Goal: Find specific page/section

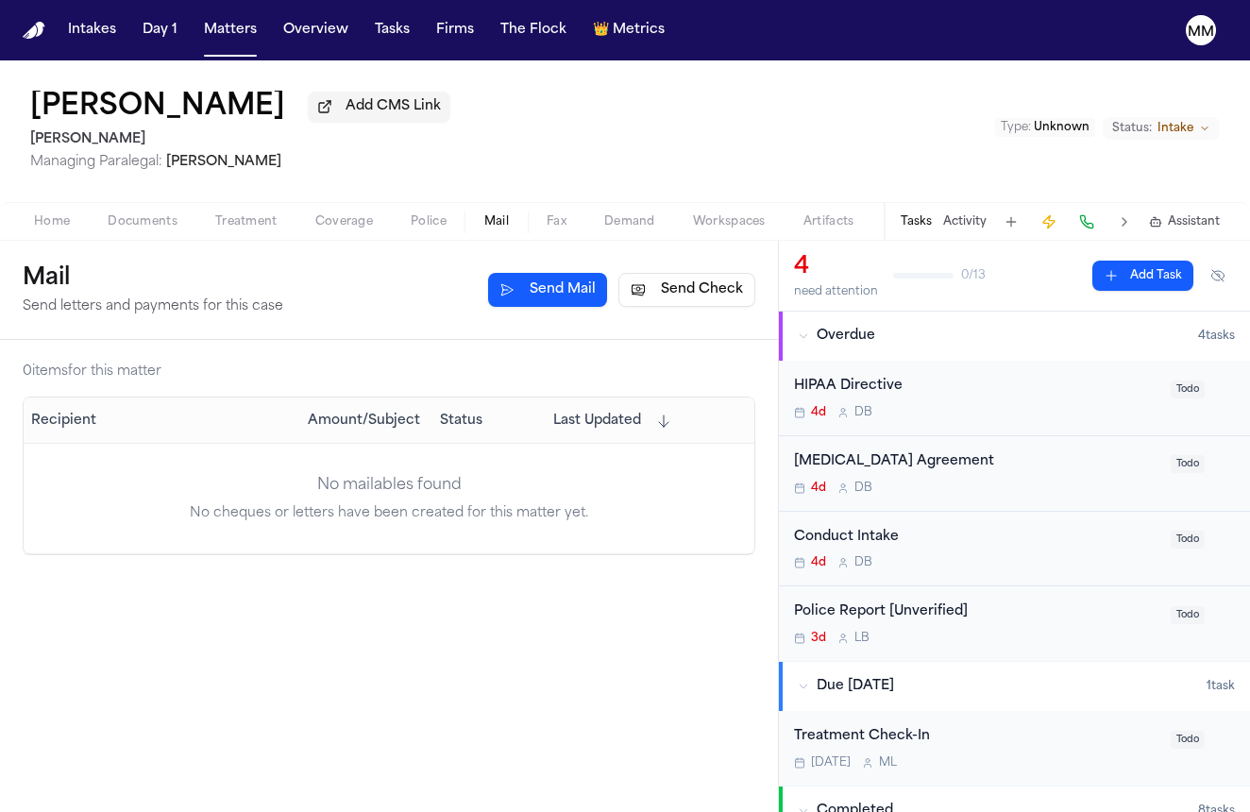
click at [36, 35] on img "Home" at bounding box center [34, 31] width 23 height 18
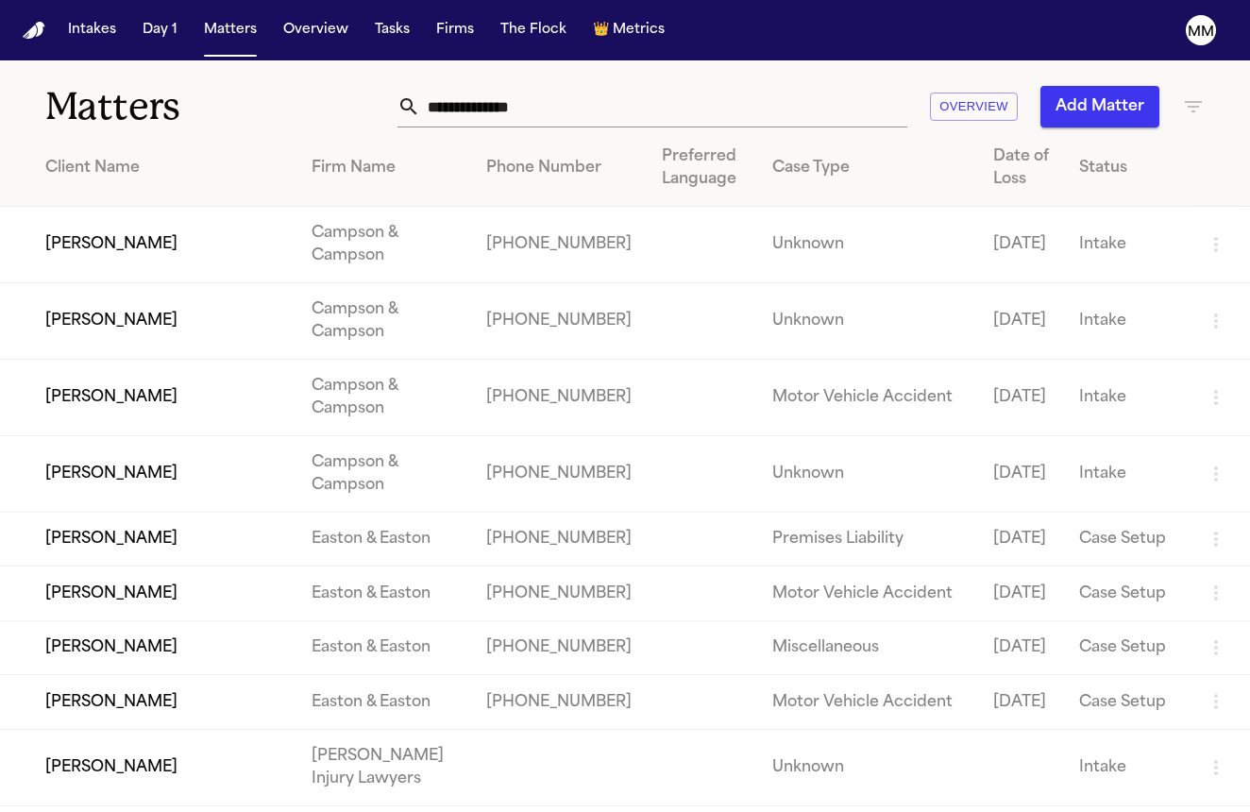
click at [33, 33] on img "Home" at bounding box center [34, 31] width 23 height 18
click at [92, 354] on td "[PERSON_NAME]" at bounding box center [148, 321] width 296 height 76
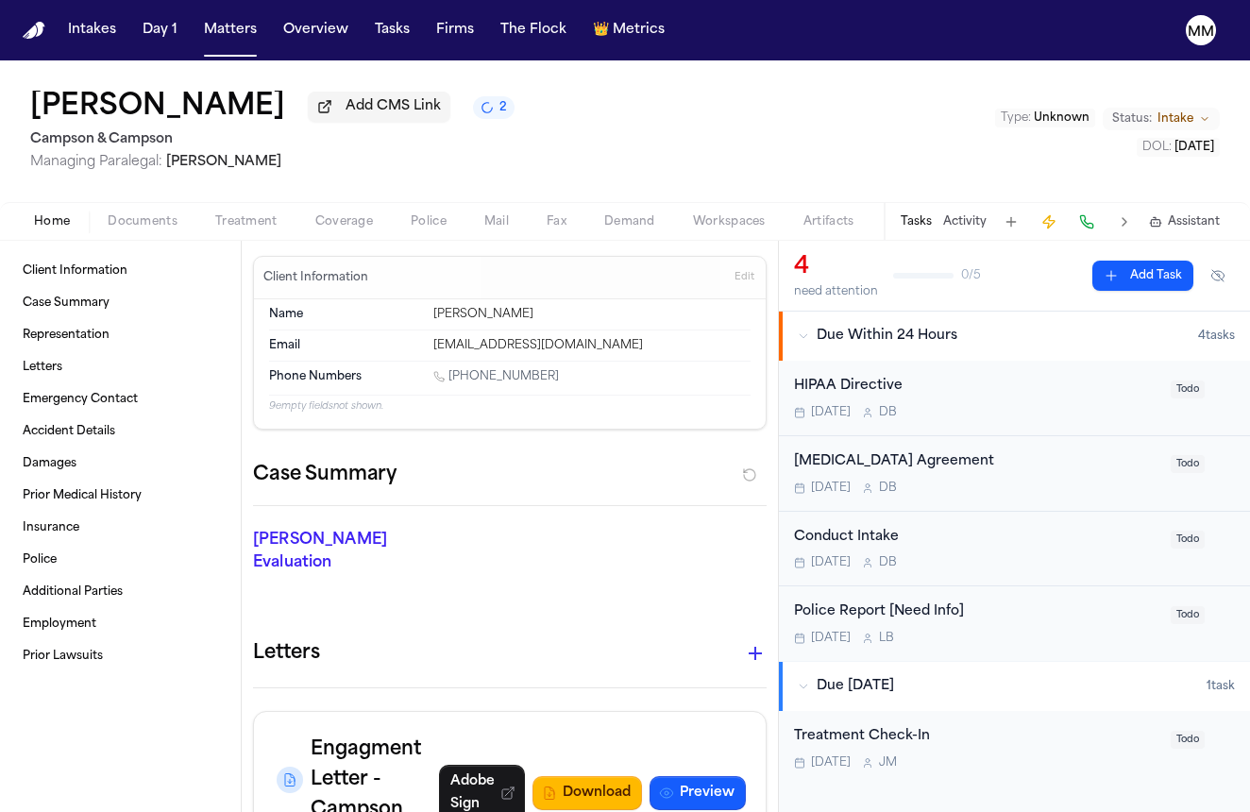
click at [147, 219] on span "Documents" at bounding box center [143, 221] width 70 height 15
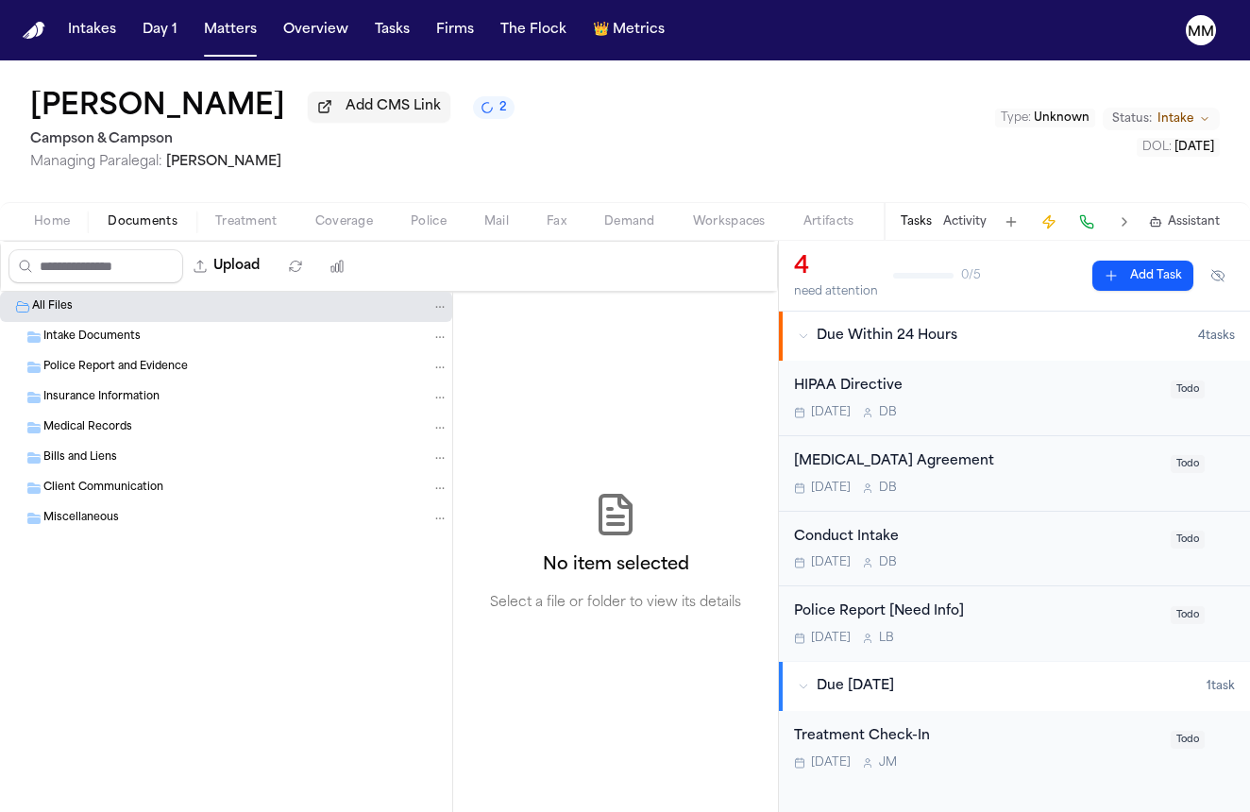
click at [69, 349] on div "Intake Documents" at bounding box center [226, 337] width 452 height 30
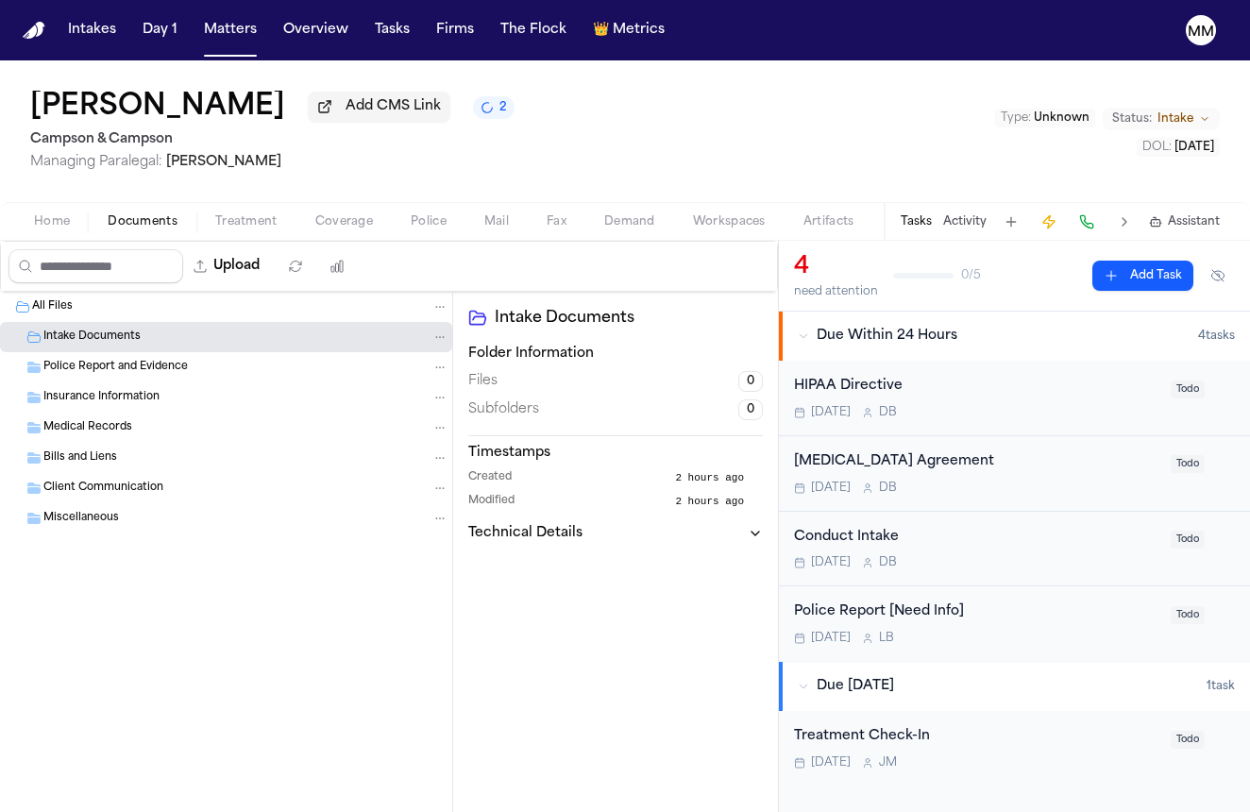
click at [31, 35] on img "Home" at bounding box center [34, 31] width 23 height 18
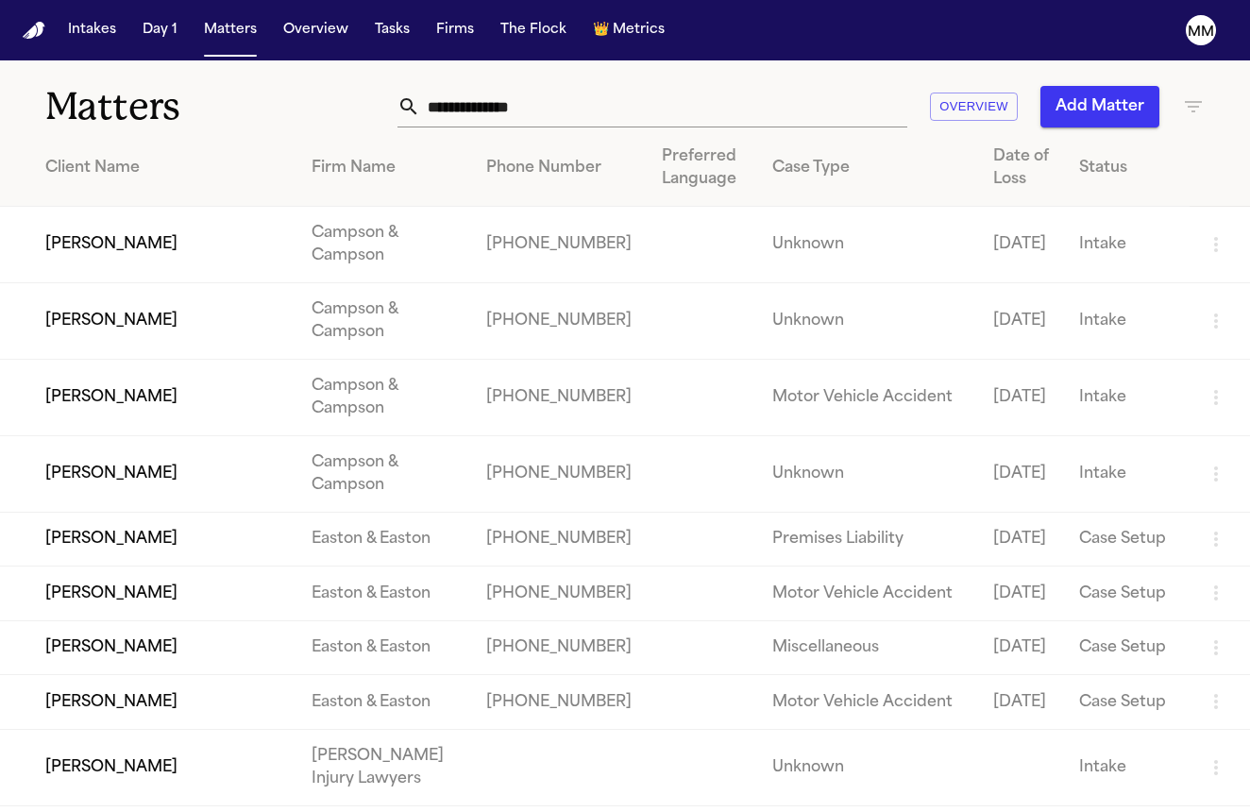
click at [672, 3] on nav "Intakes Day 1 Matters Overview Tasks Firms The Flock 👑 Metrics MM" at bounding box center [625, 30] width 1250 height 60
